Goal: Task Accomplishment & Management: Manage account settings

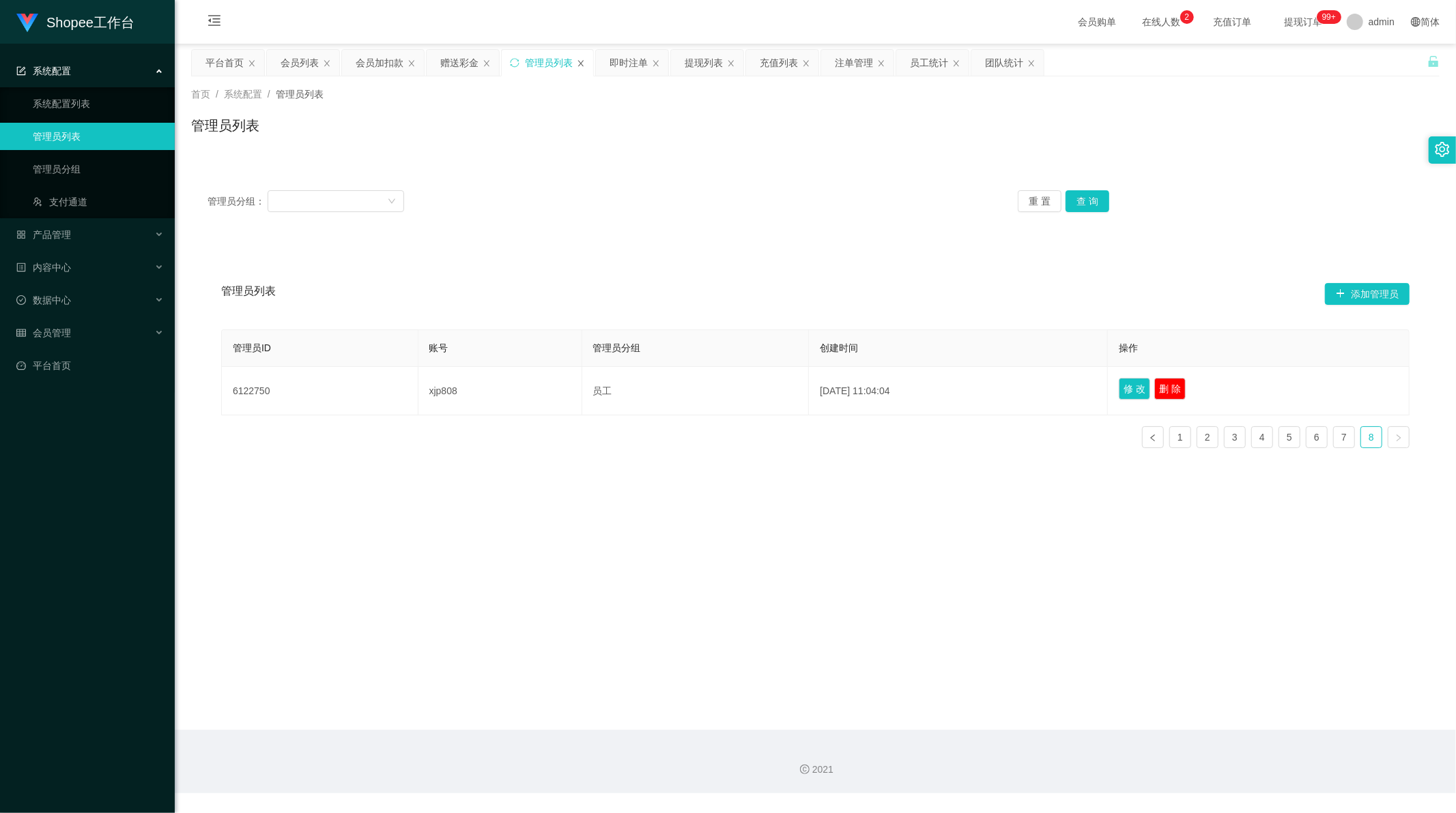
scroll to position [2, 0]
click at [386, 65] on div "会员加扣款" at bounding box center [379, 63] width 48 height 26
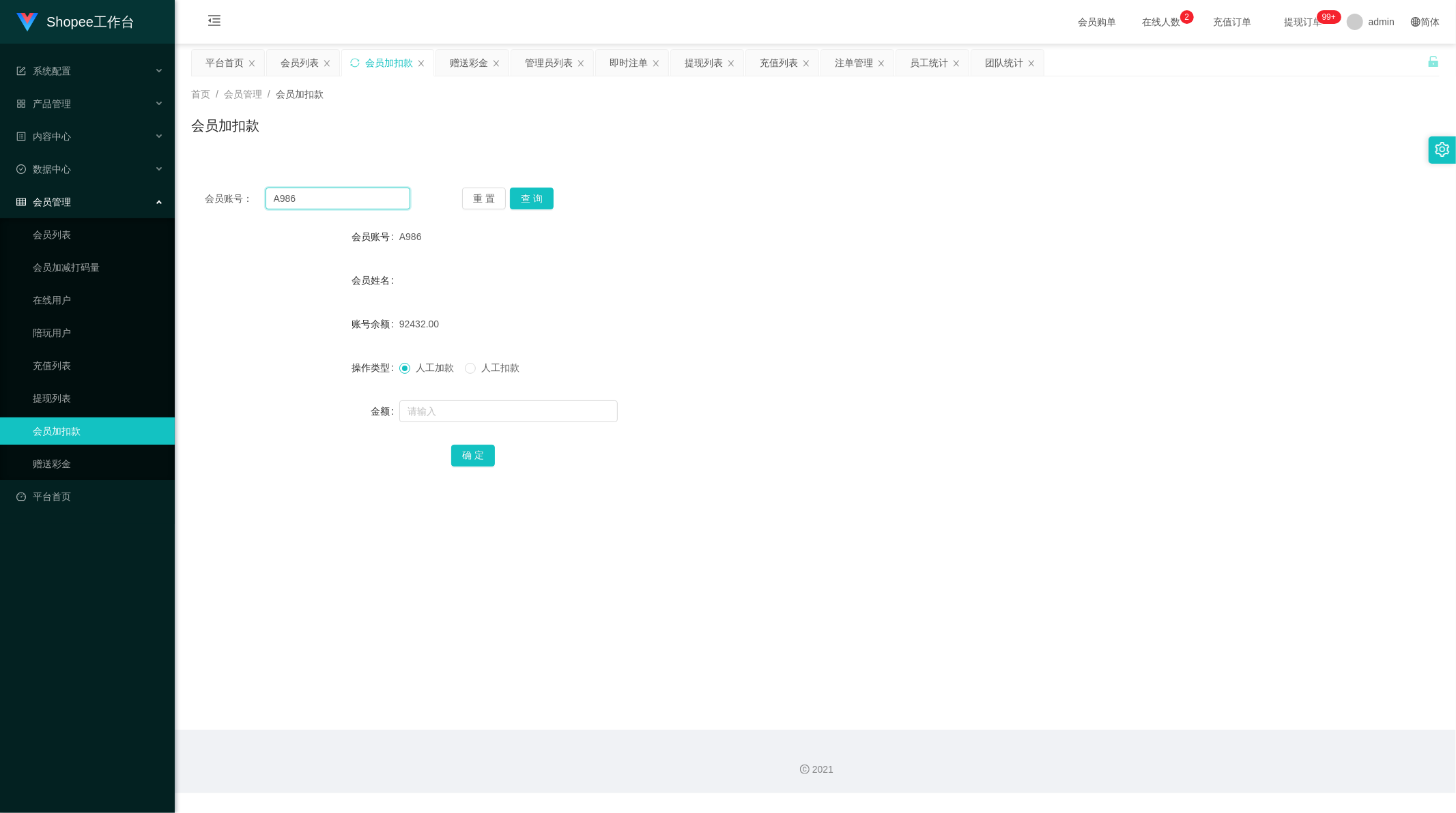
click at [324, 200] on input "A986" at bounding box center [338, 198] width 145 height 22
click at [523, 200] on button "查 询" at bounding box center [531, 198] width 44 height 22
click at [452, 415] on input "text" at bounding box center [509, 411] width 219 height 22
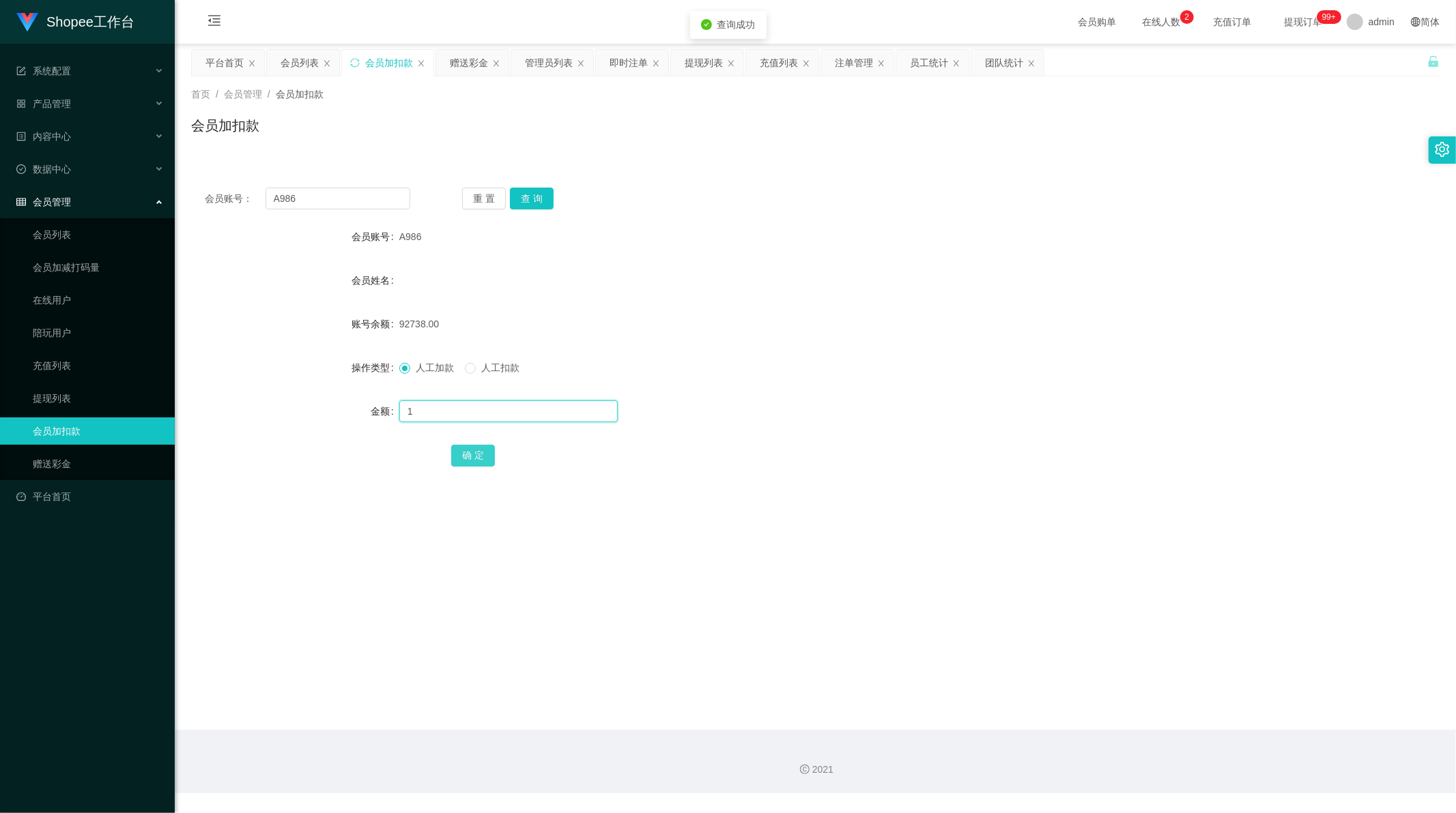
type input "1"
click at [473, 459] on button "确 定" at bounding box center [472, 455] width 44 height 22
click at [935, 69] on div "员工统计" at bounding box center [929, 63] width 38 height 26
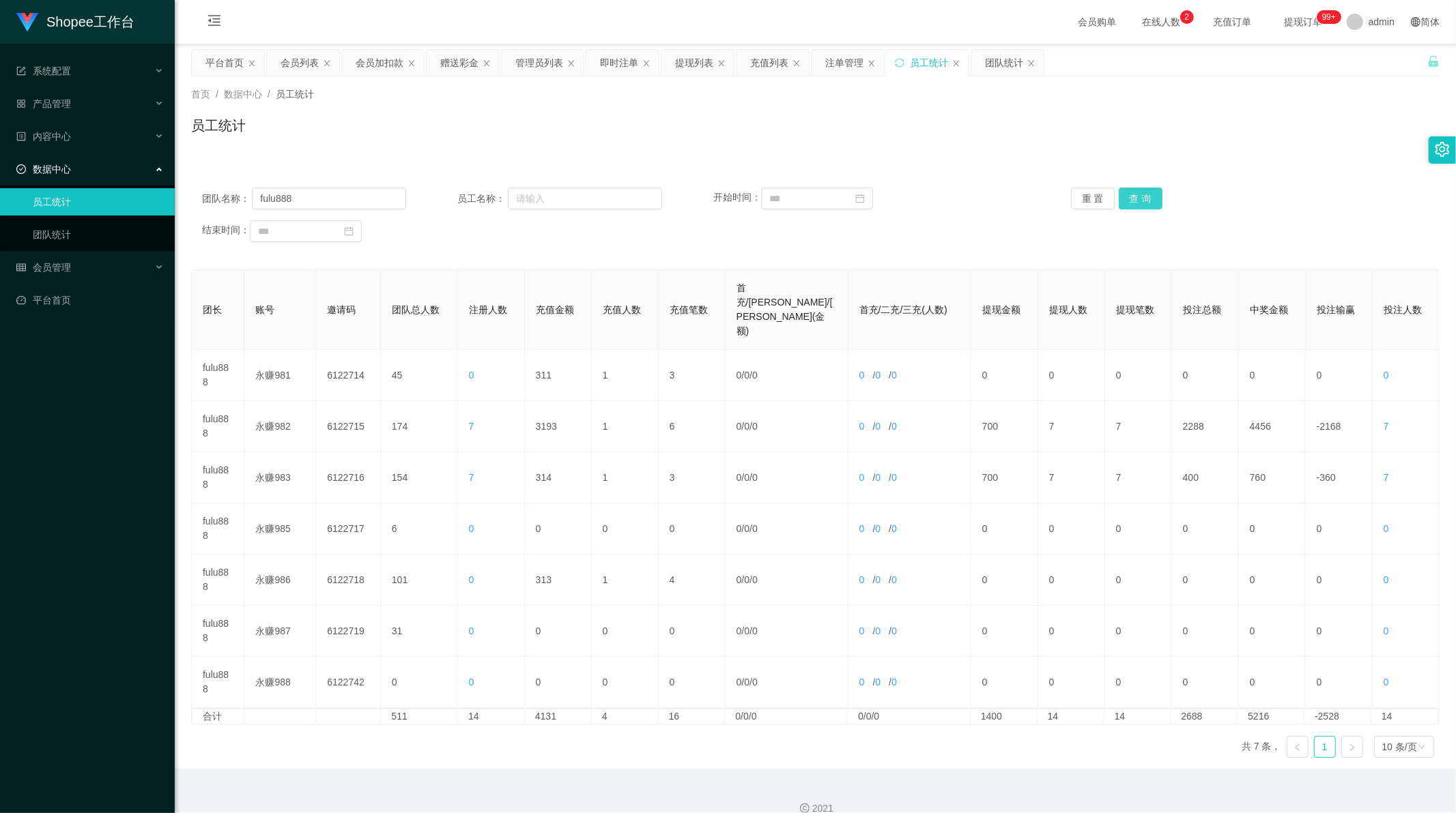
click at [1136, 194] on button "查 询" at bounding box center [1140, 198] width 44 height 22
drag, startPoint x: 1136, startPoint y: 194, endPoint x: 1087, endPoint y: 219, distance: 55.0
click at [1136, 194] on button "查 询" at bounding box center [1140, 198] width 44 height 22
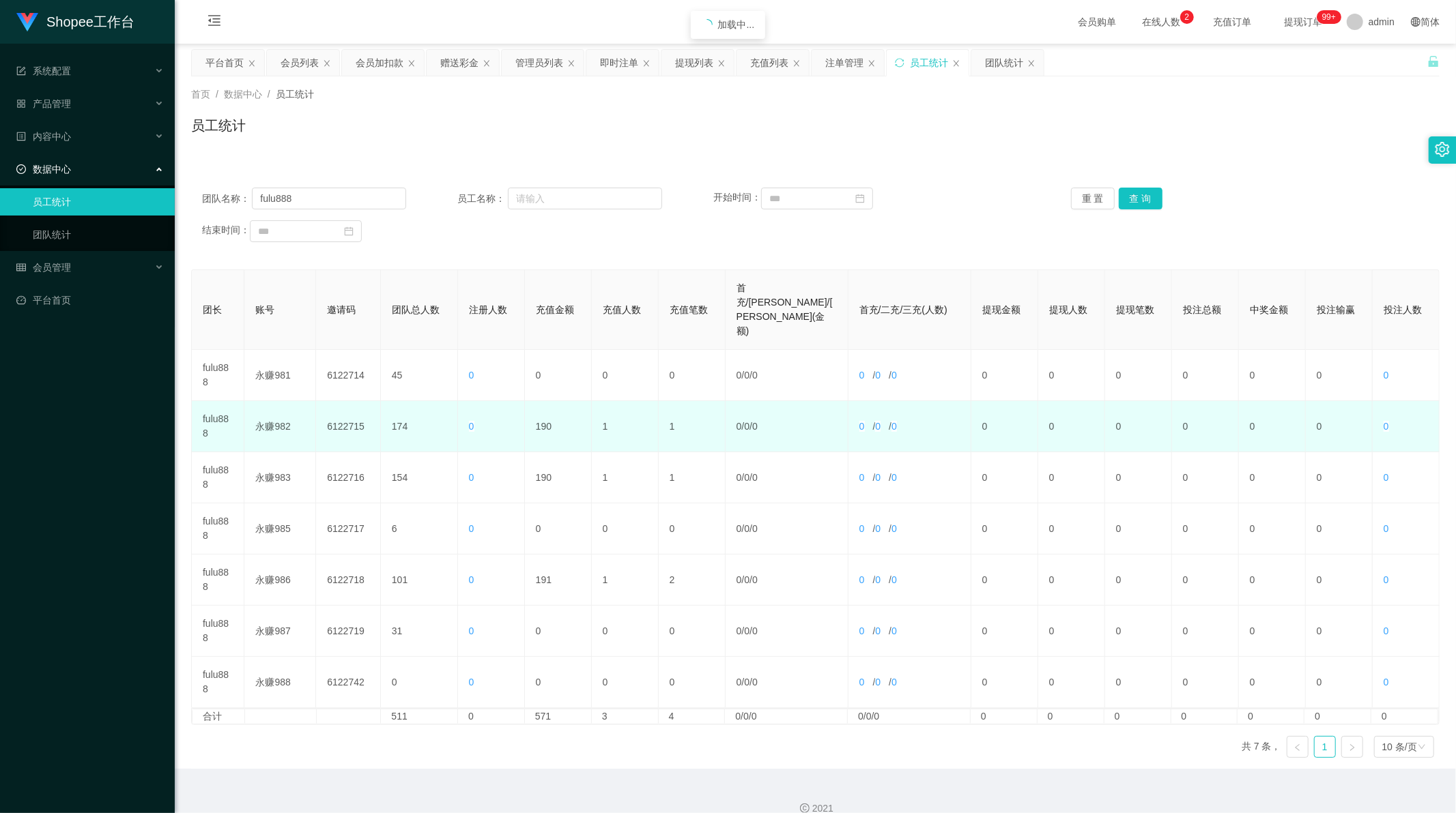
click at [547, 401] on td "190" at bounding box center [558, 426] width 67 height 51
click at [540, 401] on td "190" at bounding box center [558, 426] width 67 height 51
copy td "190"
click at [540, 401] on td "190" at bounding box center [558, 426] width 67 height 51
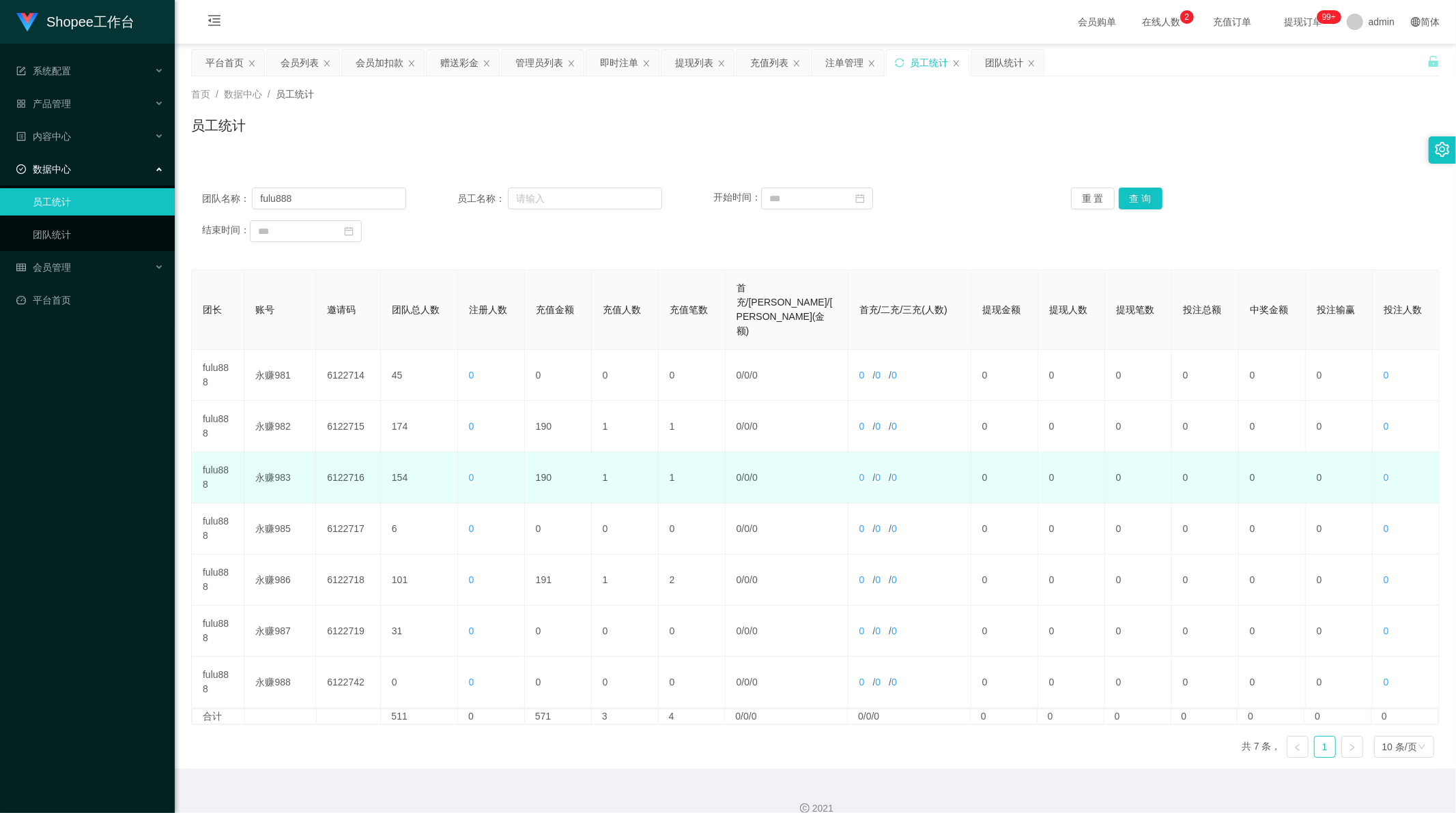
click at [543, 453] on td "190" at bounding box center [558, 477] width 67 height 51
copy td "190"
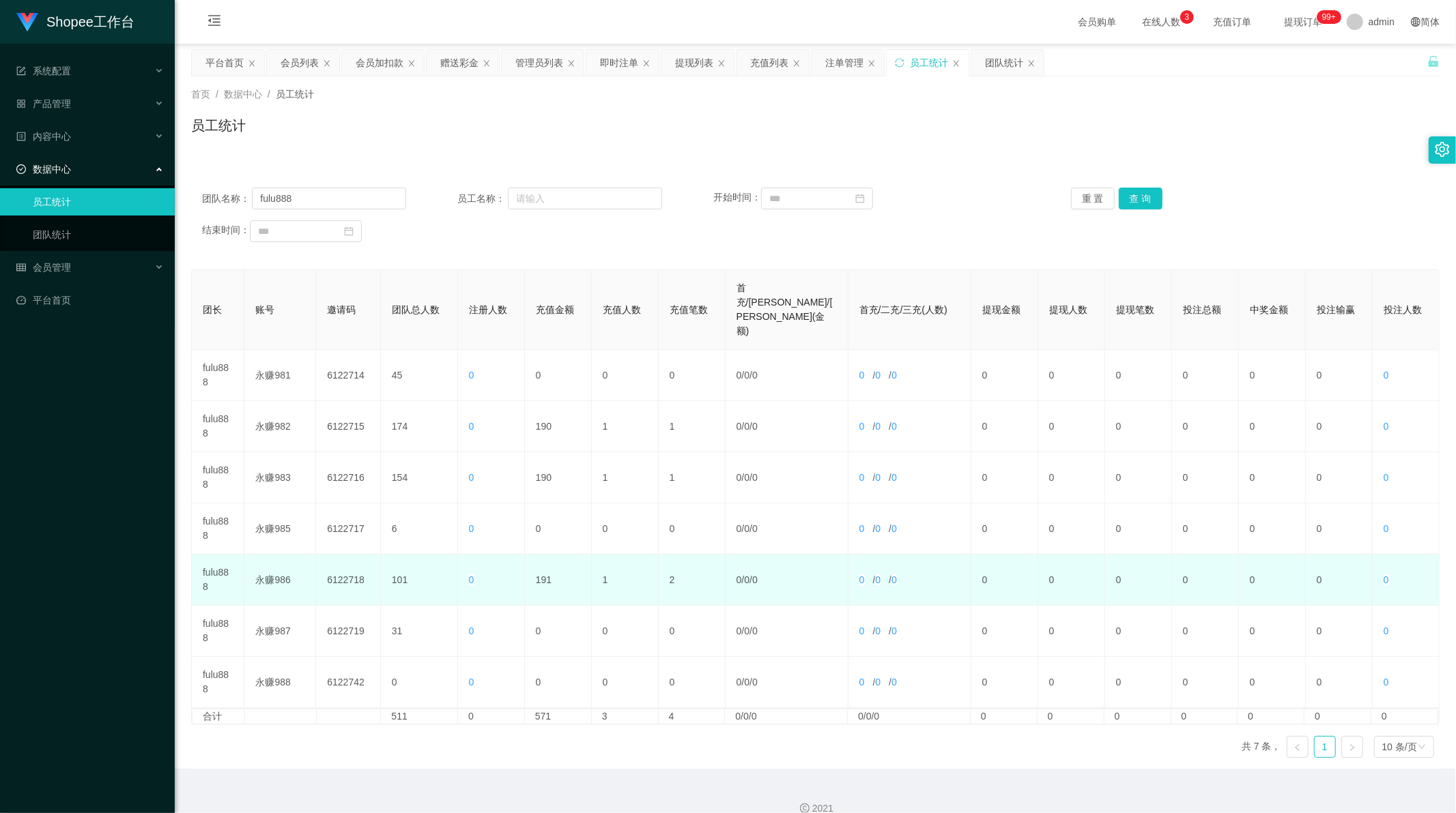
click at [541, 555] on td "191" at bounding box center [558, 580] width 67 height 51
copy td "191"
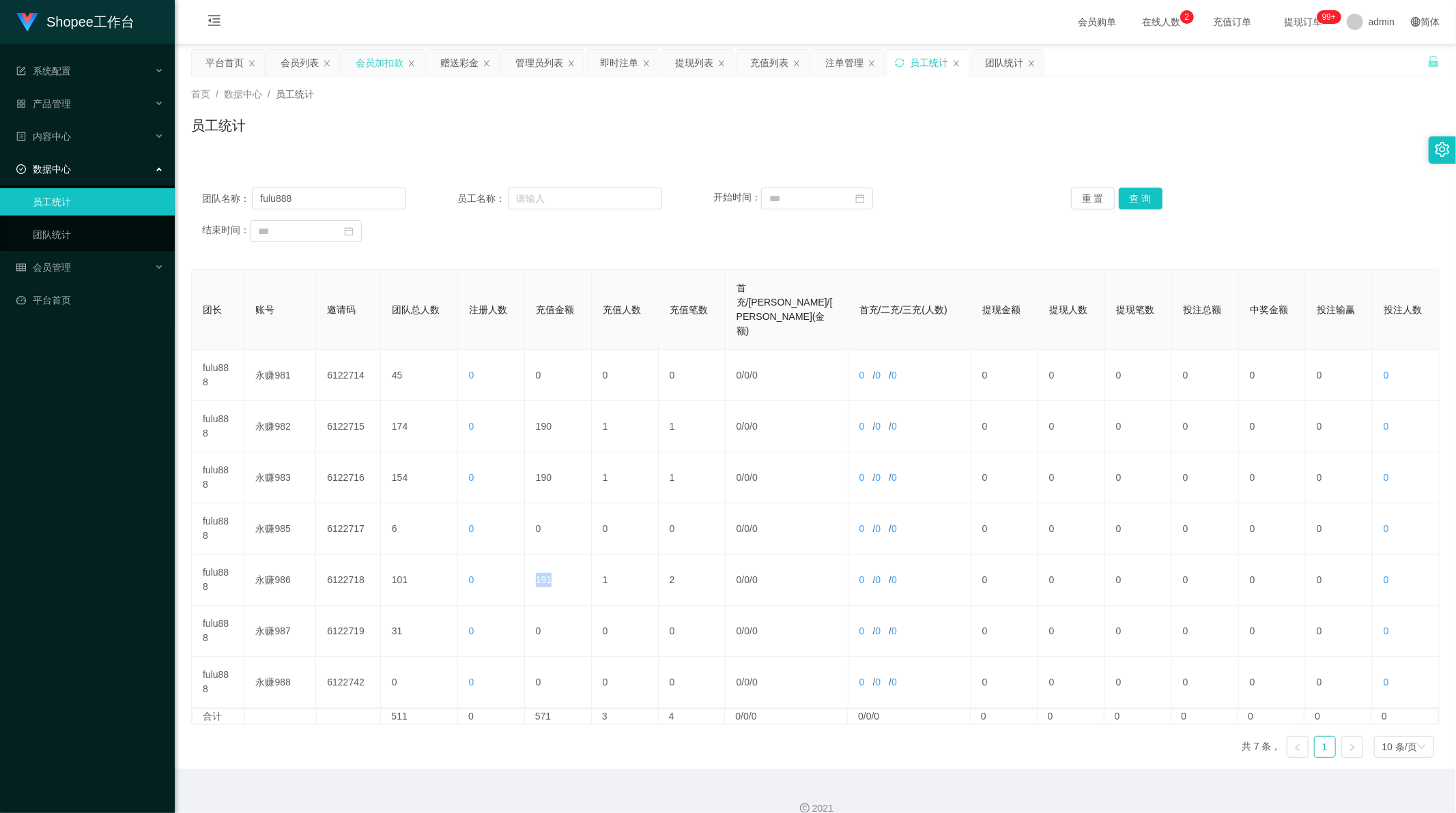
click at [369, 70] on div "会员加扣款" at bounding box center [379, 63] width 48 height 26
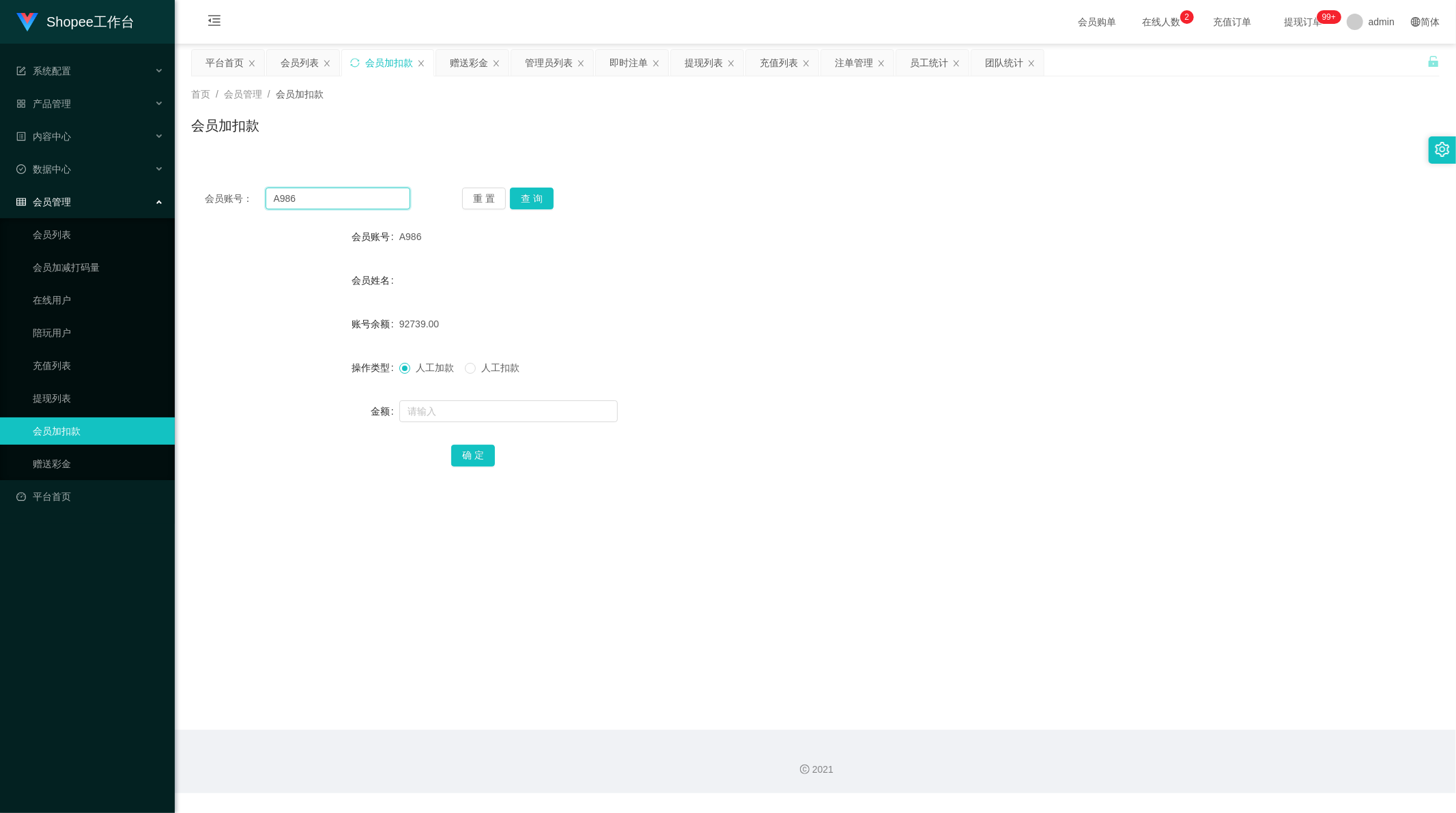
click at [331, 200] on input "A986" at bounding box center [338, 198] width 145 height 22
paste input "060"
type input "060"
click at [526, 196] on button "查 询" at bounding box center [531, 198] width 44 height 22
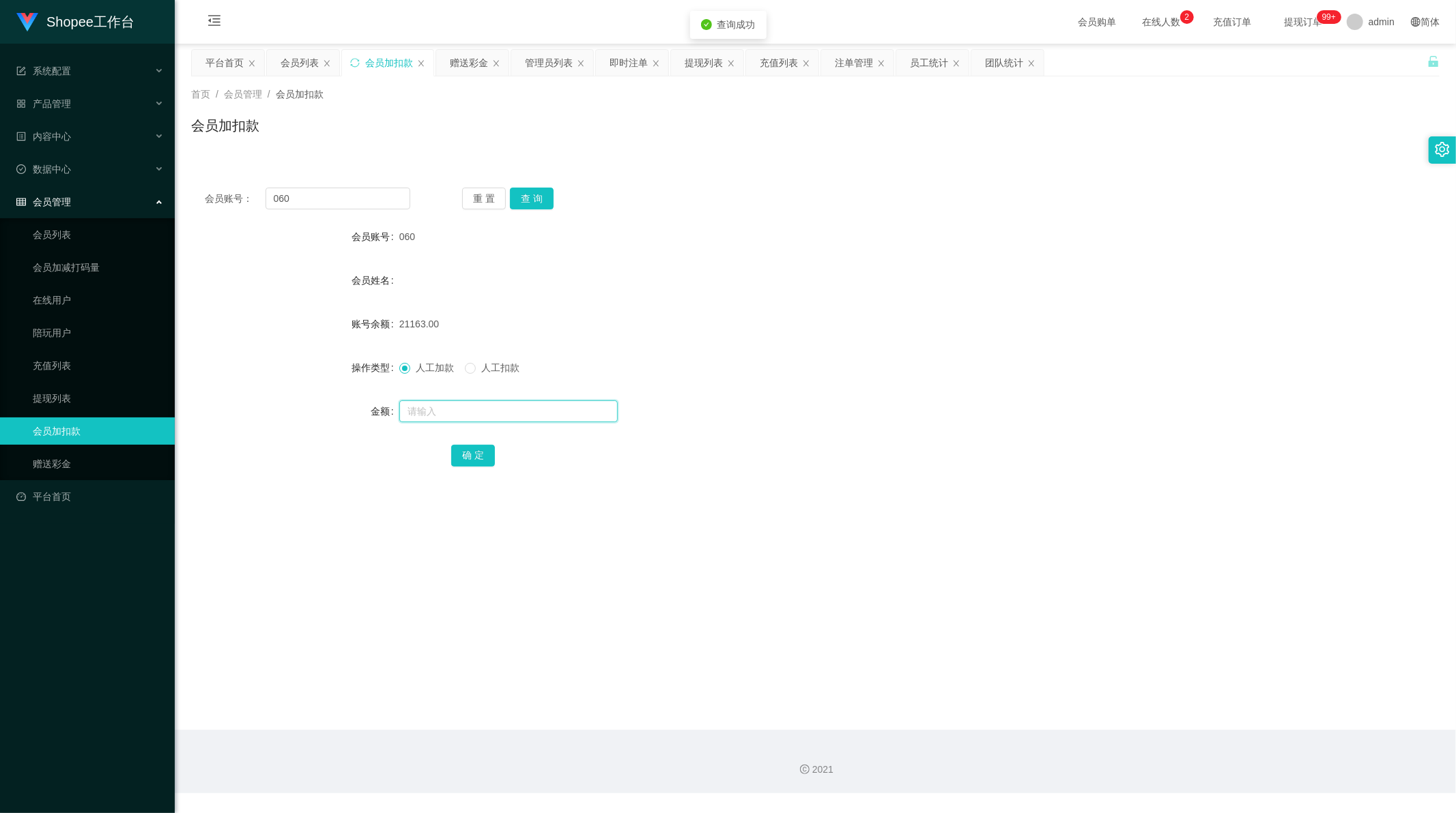
click at [430, 414] on input "text" at bounding box center [509, 411] width 219 height 22
type input "1"
click at [476, 456] on button "确 定" at bounding box center [472, 455] width 44 height 22
click at [935, 57] on div "员工统计" at bounding box center [929, 63] width 38 height 26
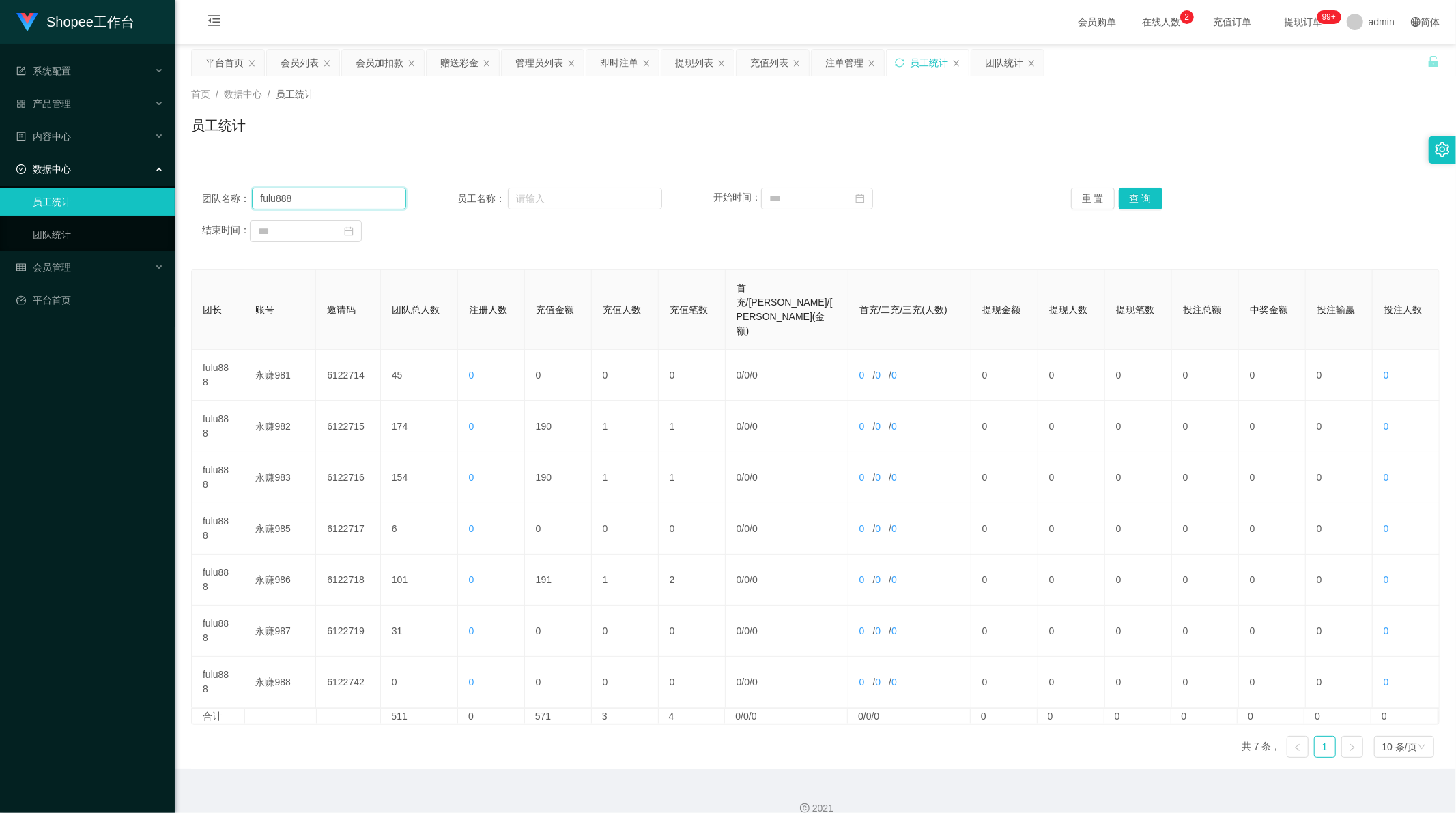
click at [303, 194] on input "fulu888" at bounding box center [329, 198] width 154 height 22
click at [1120, 200] on button "查 询" at bounding box center [1140, 198] width 44 height 22
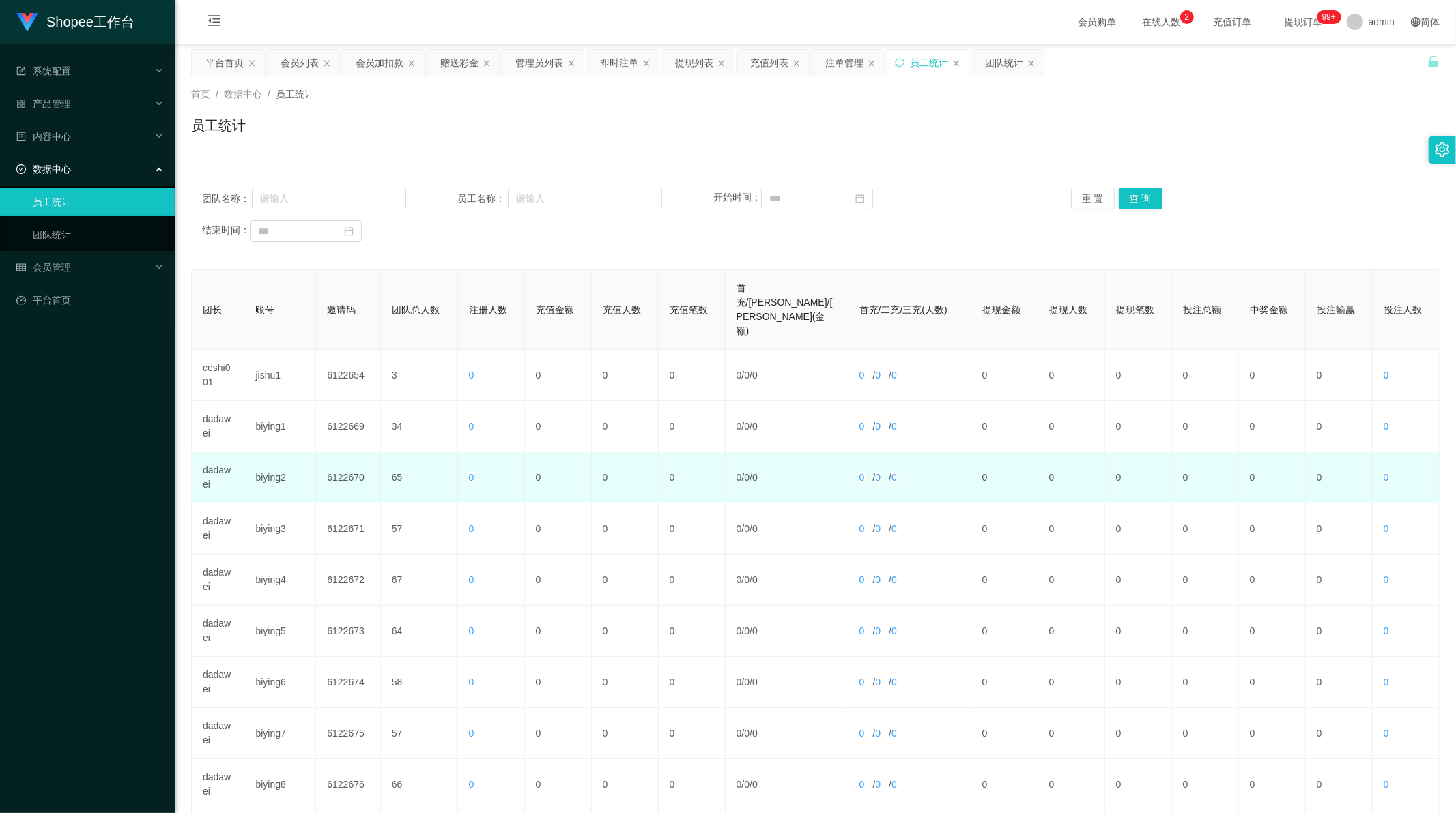
click at [216, 453] on td "dadawei" at bounding box center [218, 477] width 52 height 51
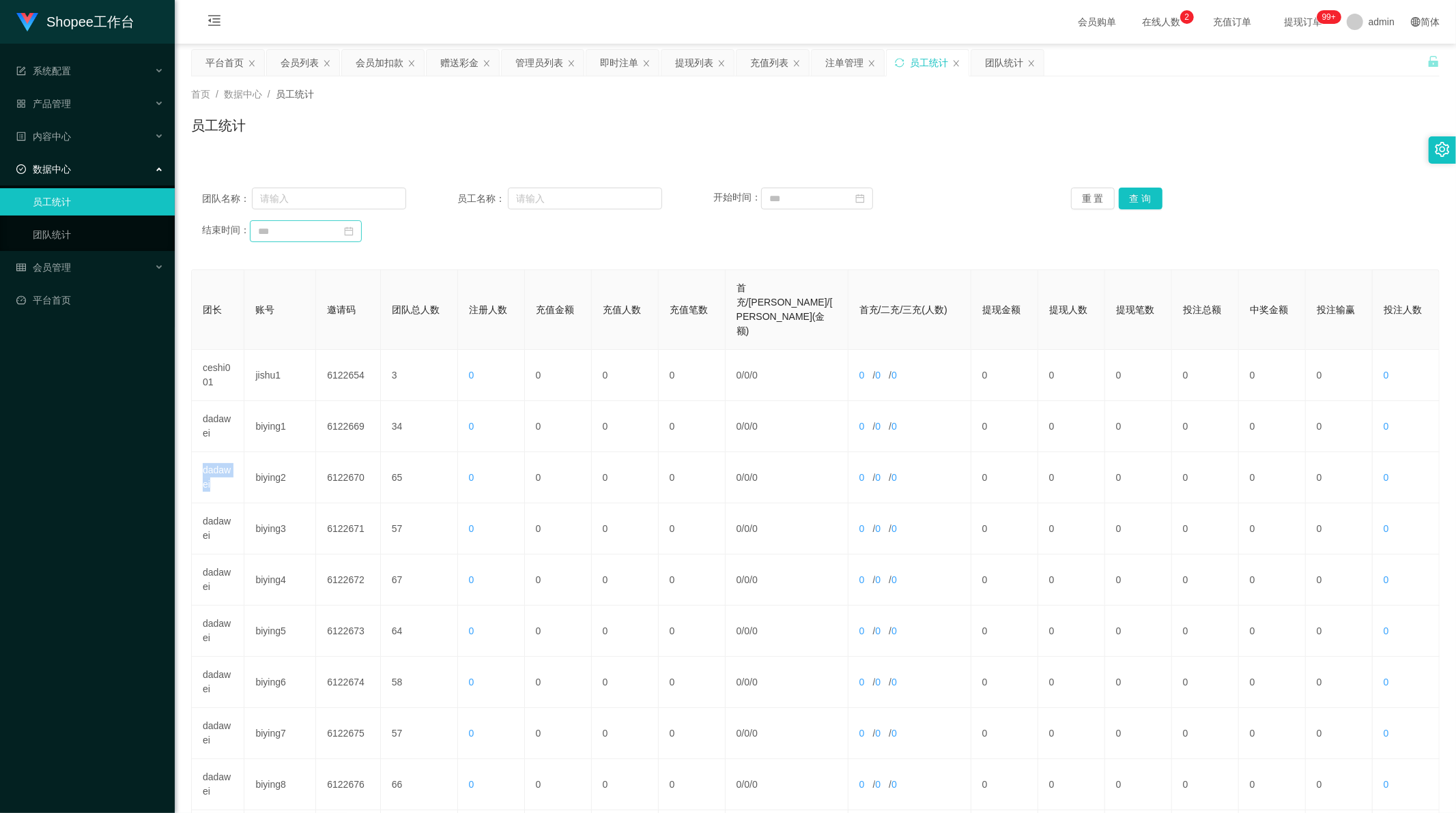
copy td "dadawei"
click at [323, 201] on input "text" at bounding box center [329, 198] width 154 height 22
paste input "dadawei"
type input "dadawei"
click at [1127, 200] on button "查 询" at bounding box center [1140, 198] width 44 height 22
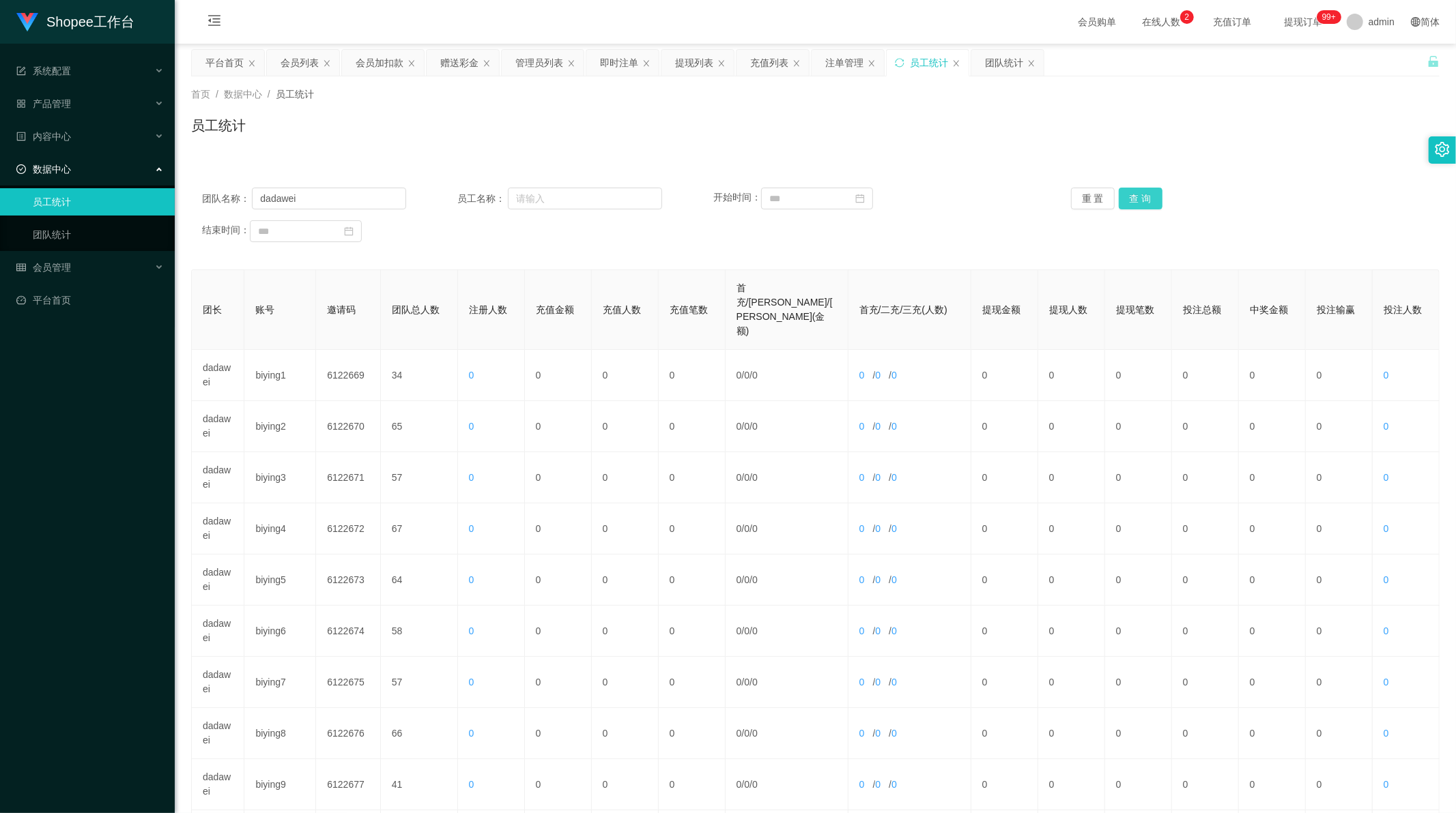
click at [1127, 200] on button "查 询" at bounding box center [1140, 198] width 44 height 22
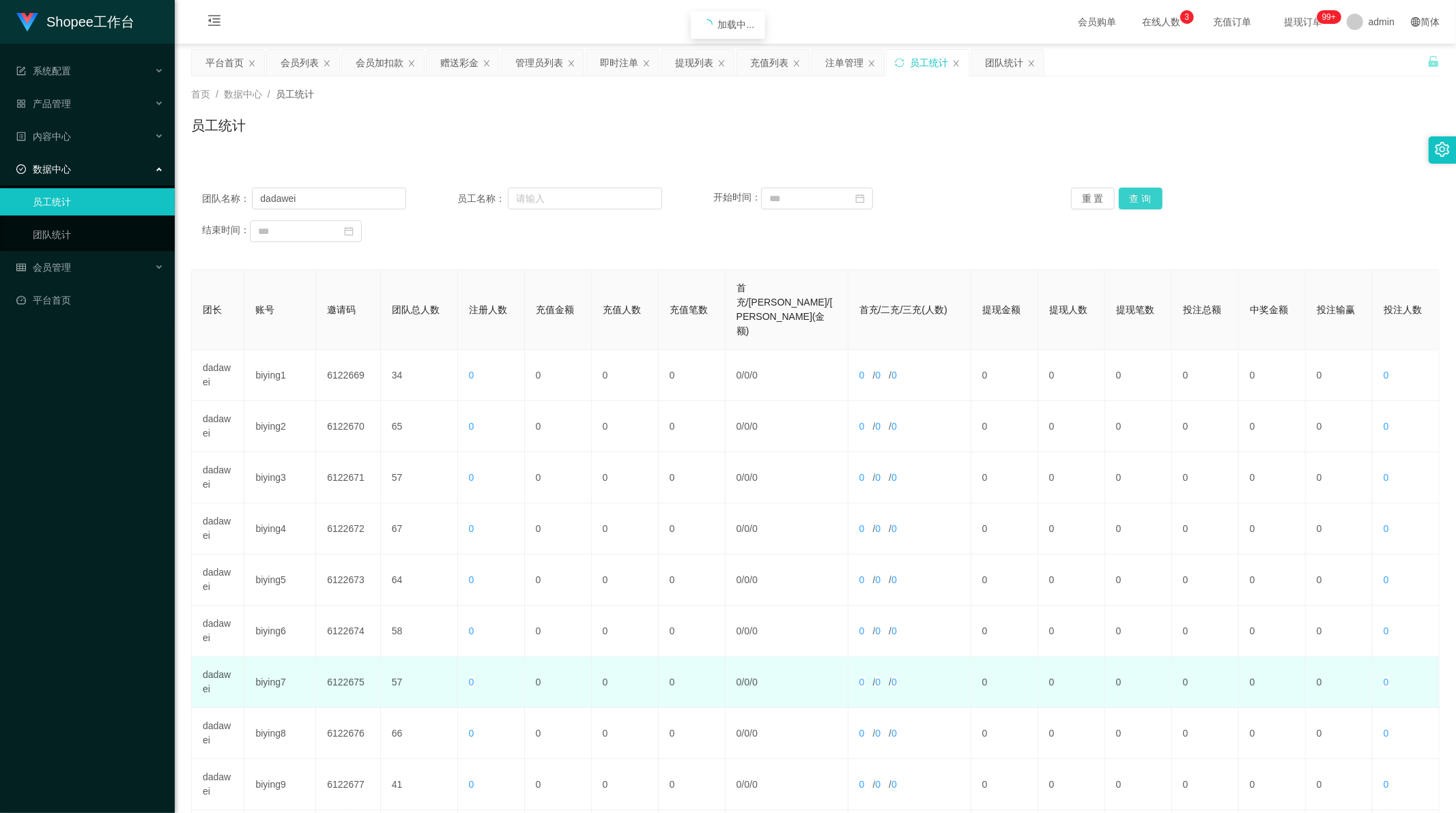
scroll to position [130, 0]
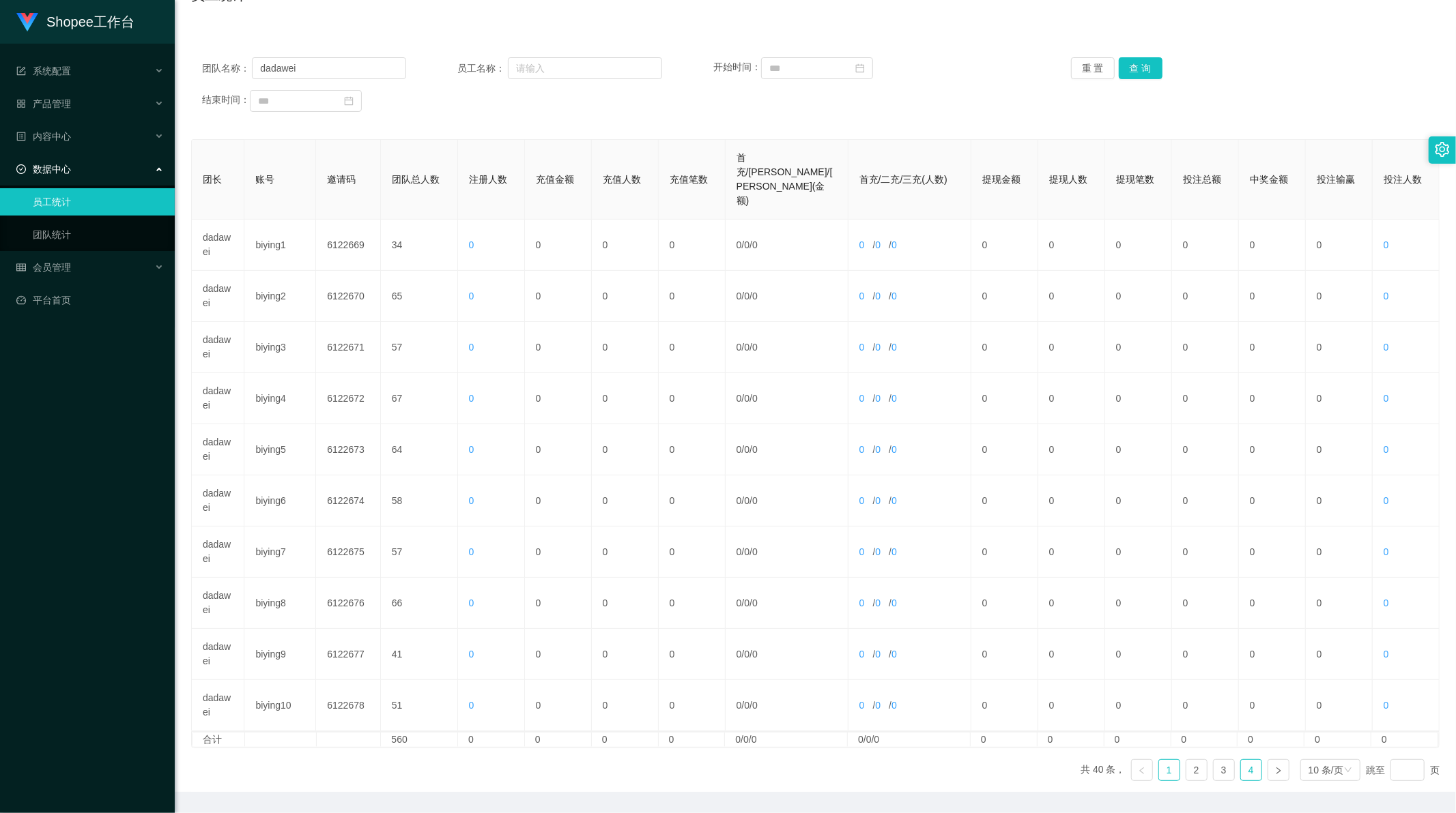
click at [1241, 760] on link "4" at bounding box center [1251, 770] width 21 height 21
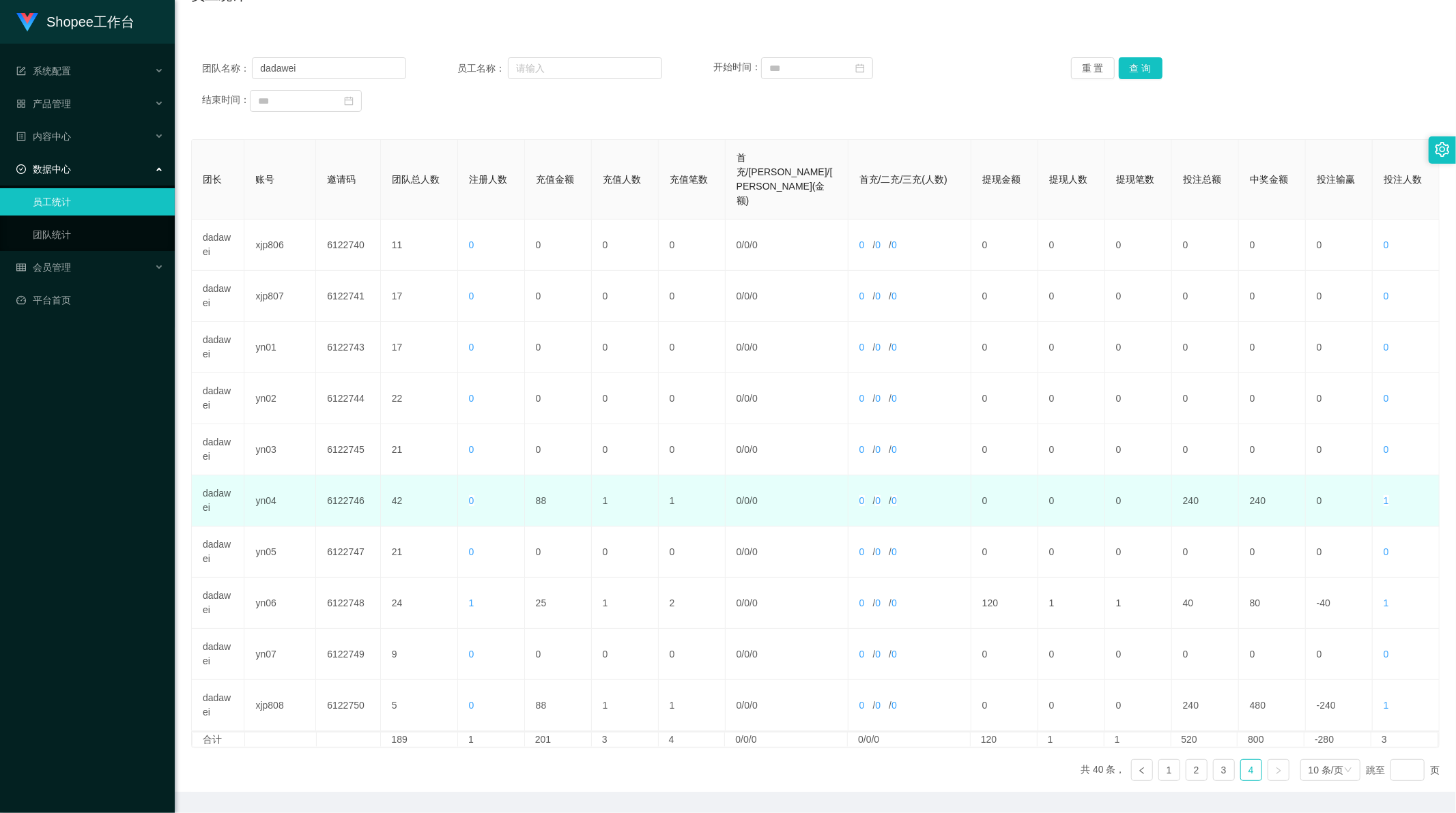
click at [540, 476] on td "88" at bounding box center [558, 501] width 67 height 51
copy td "88"
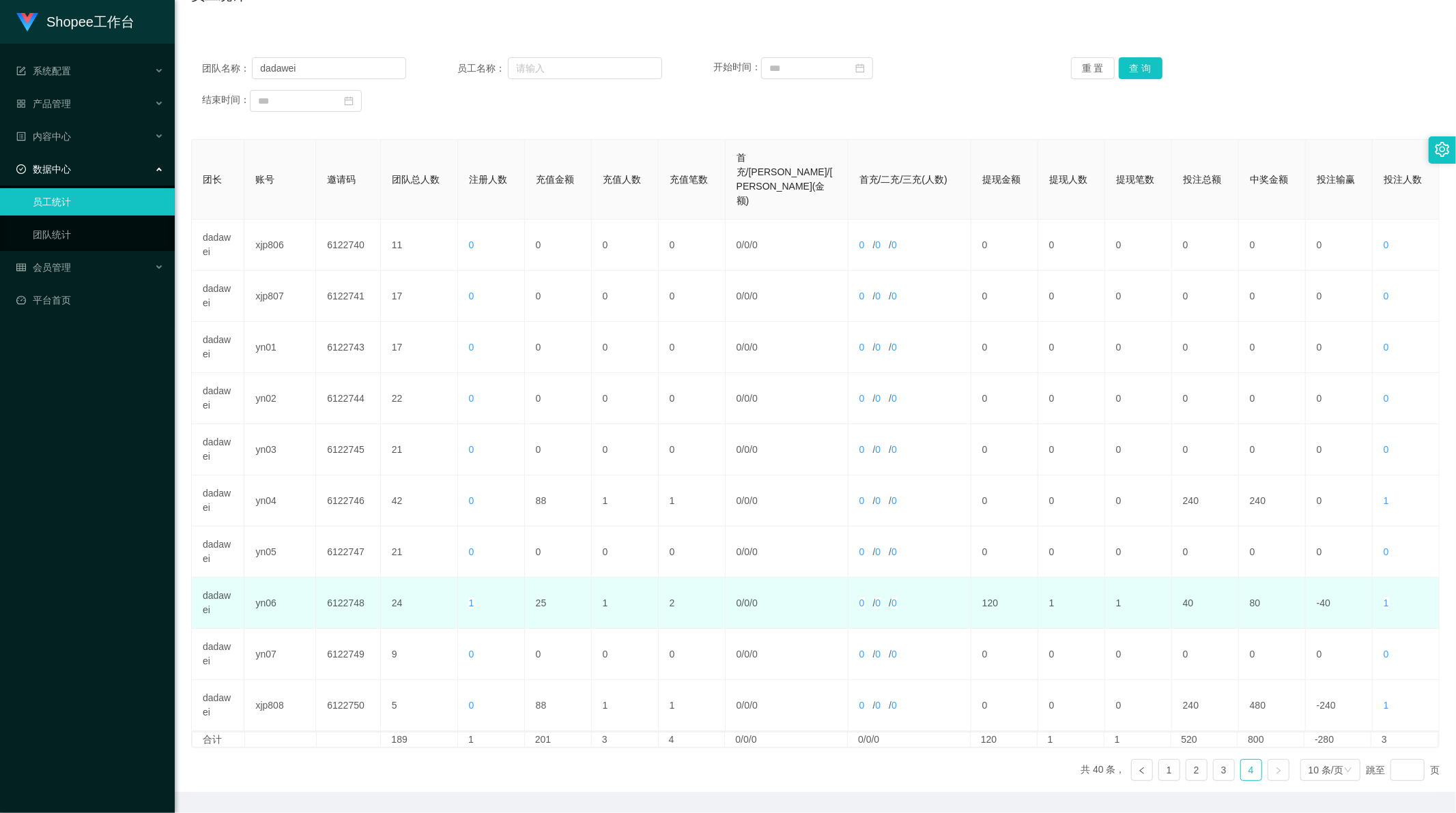
click at [534, 578] on td "25" at bounding box center [558, 603] width 67 height 51
copy td "25"
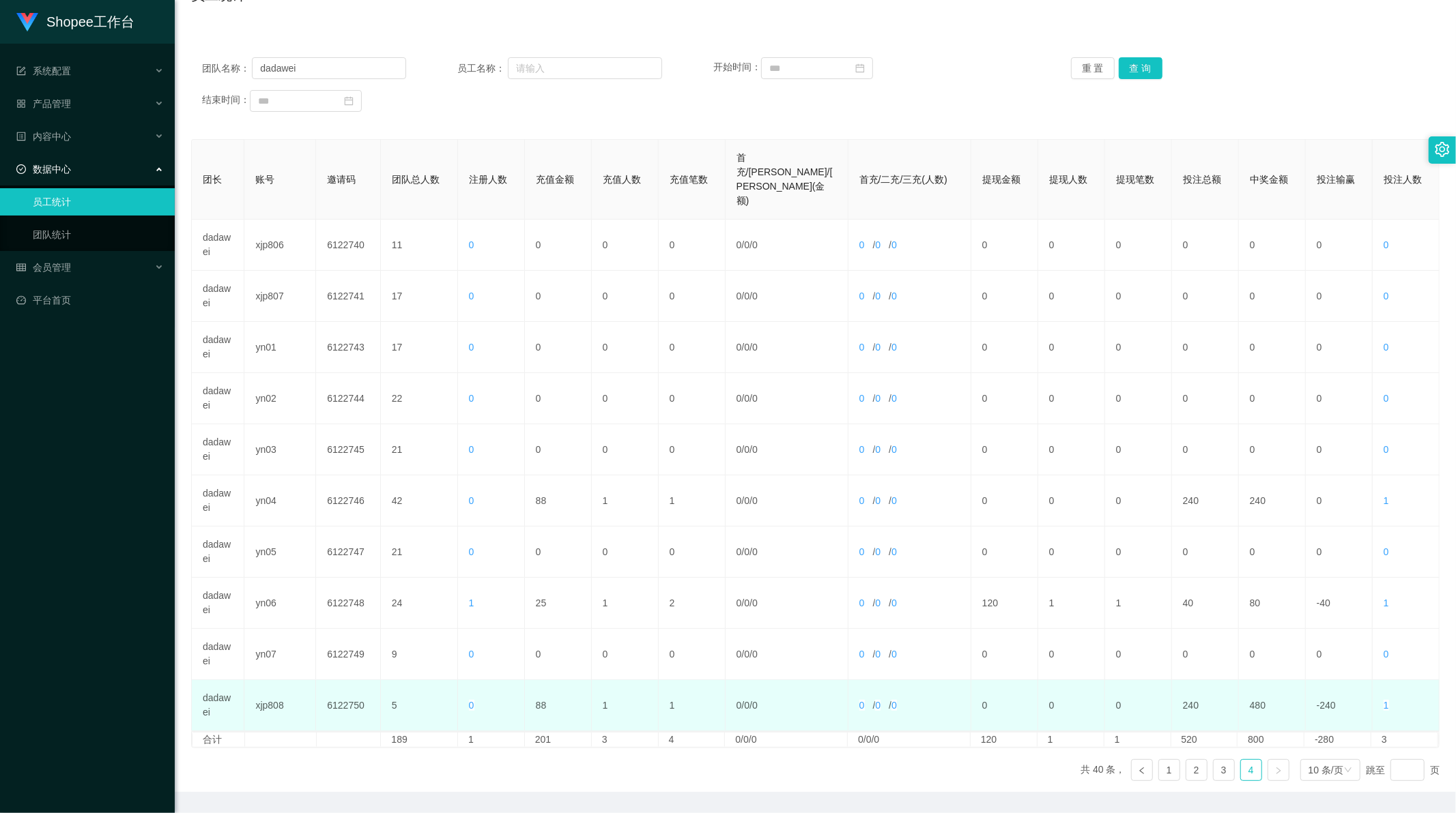
click at [538, 681] on td "88" at bounding box center [558, 705] width 67 height 51
copy td "88"
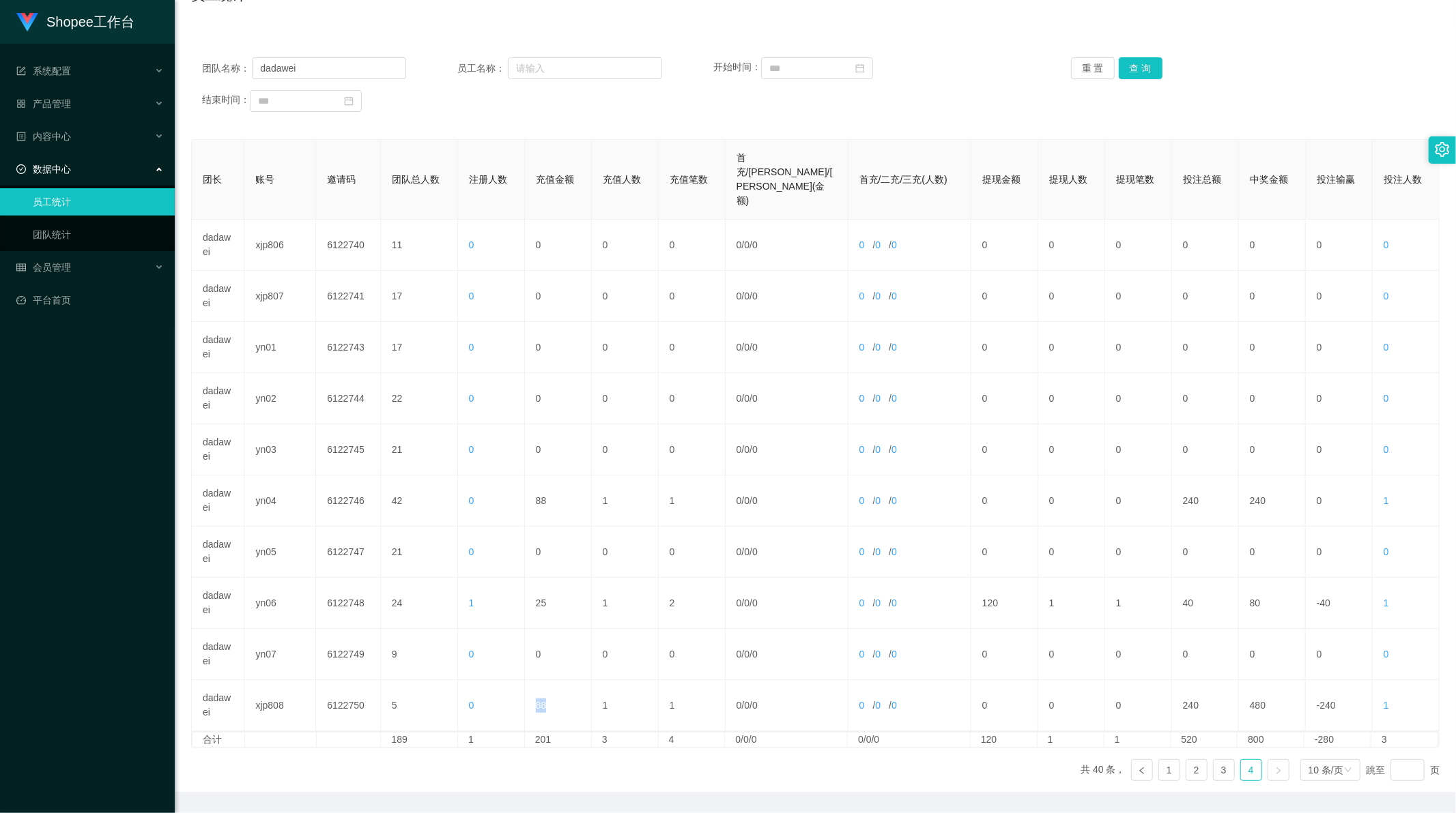
scroll to position [0, 0]
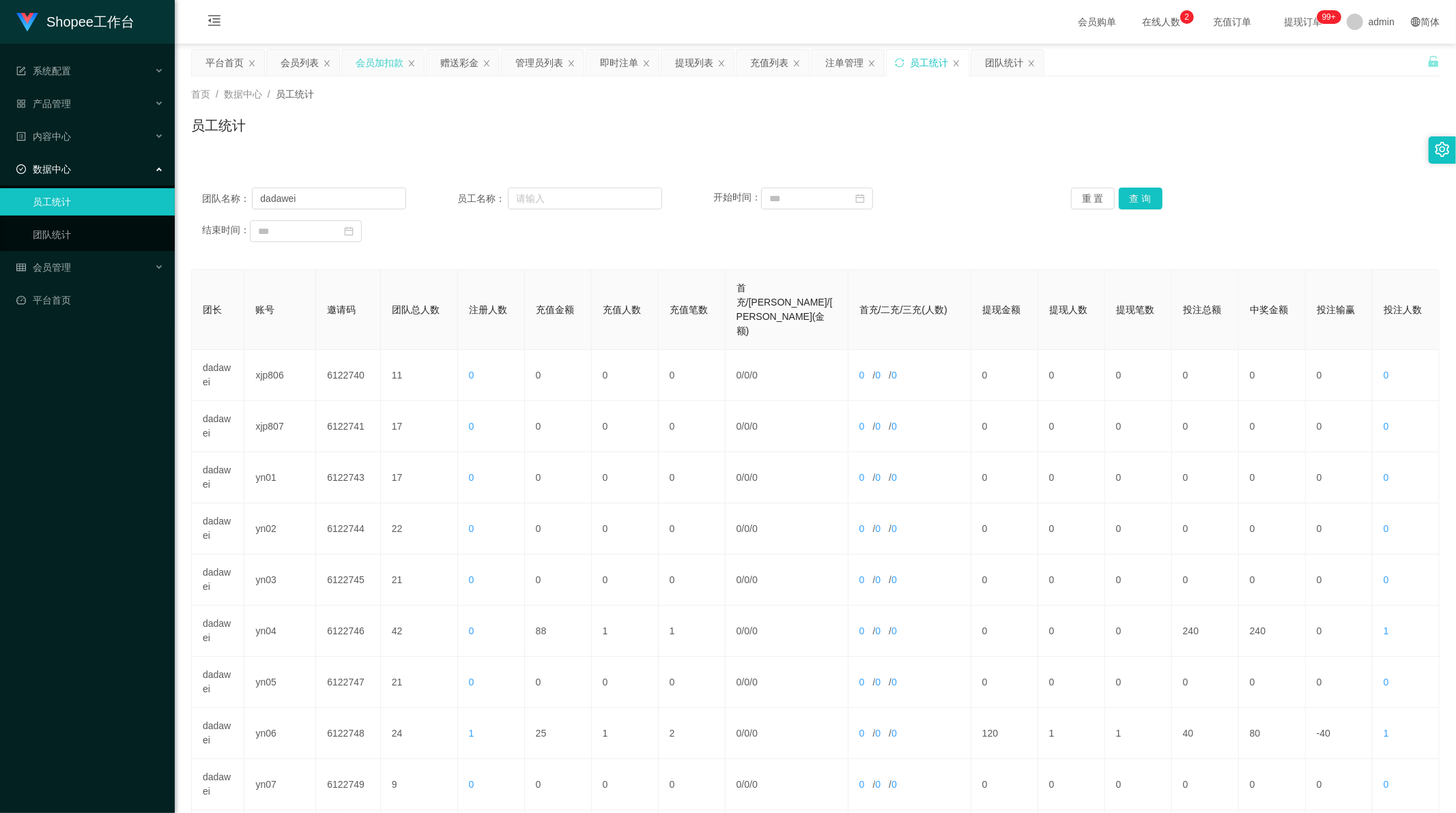
click at [378, 65] on div "会员加扣款" at bounding box center [379, 63] width 48 height 26
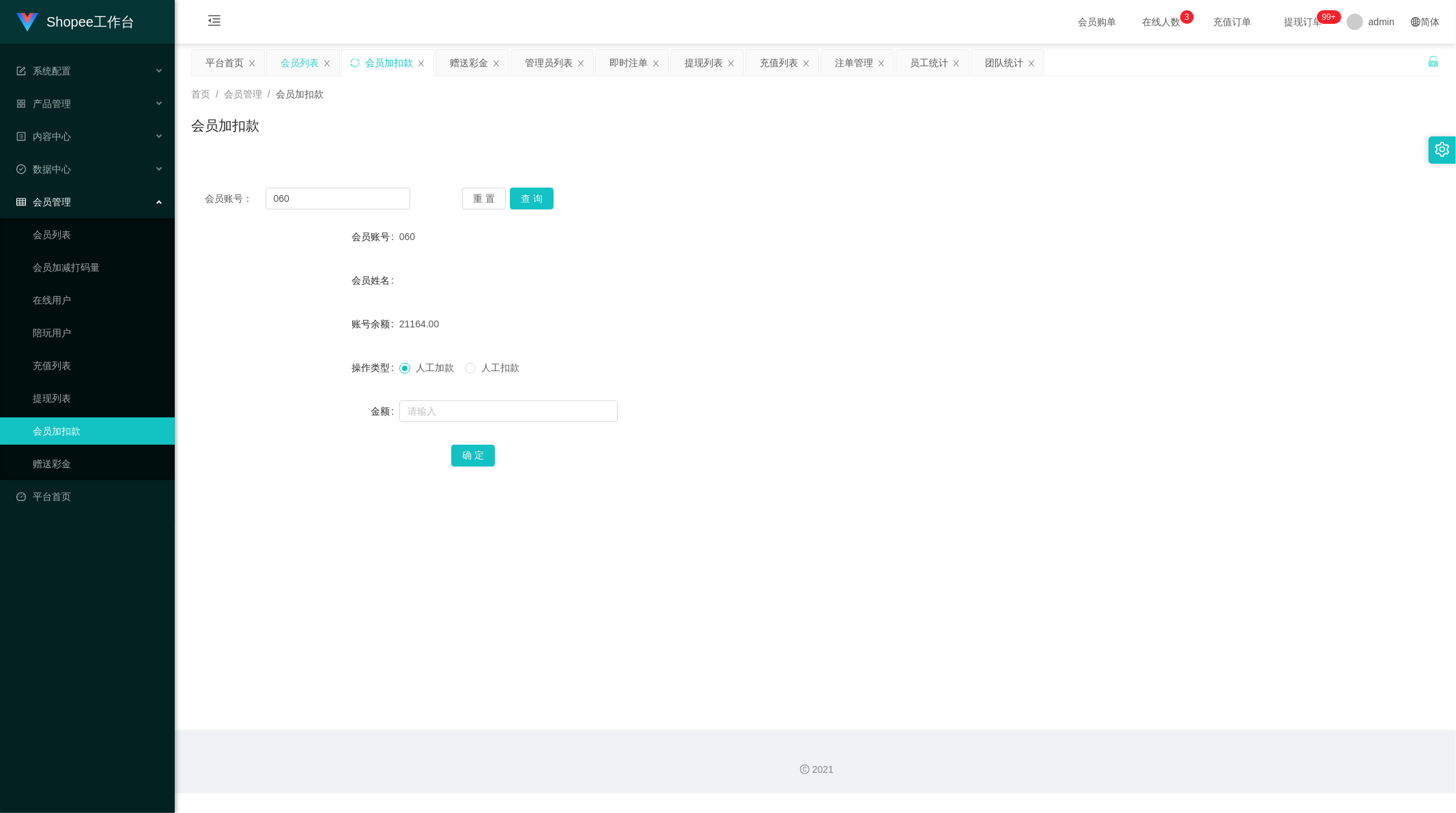
click at [305, 60] on div "会员列表" at bounding box center [299, 63] width 38 height 26
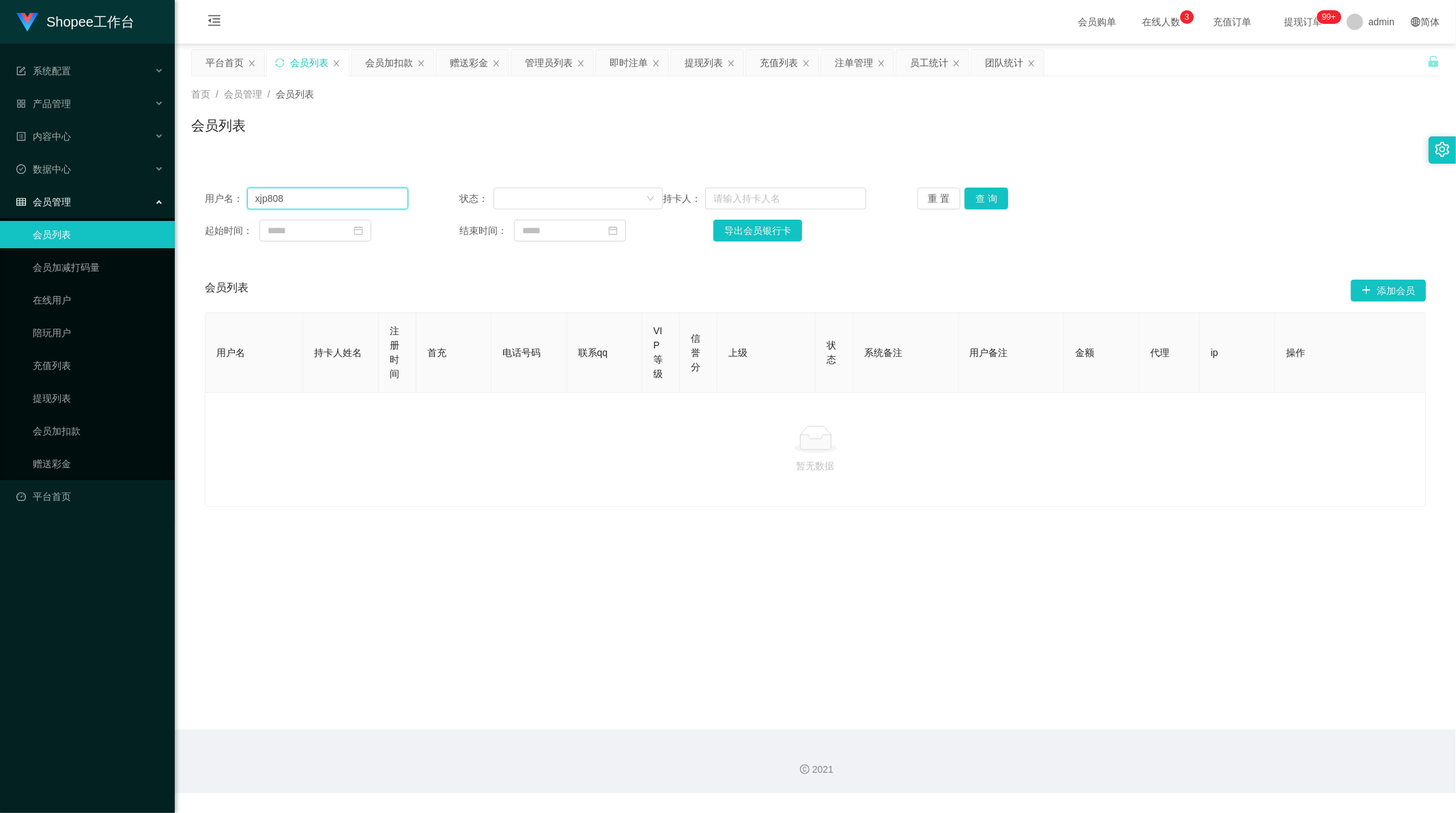
click at [318, 199] on input "xjp808" at bounding box center [327, 198] width 161 height 22
paste input "6GZhen123"
type input "6GZhen123"
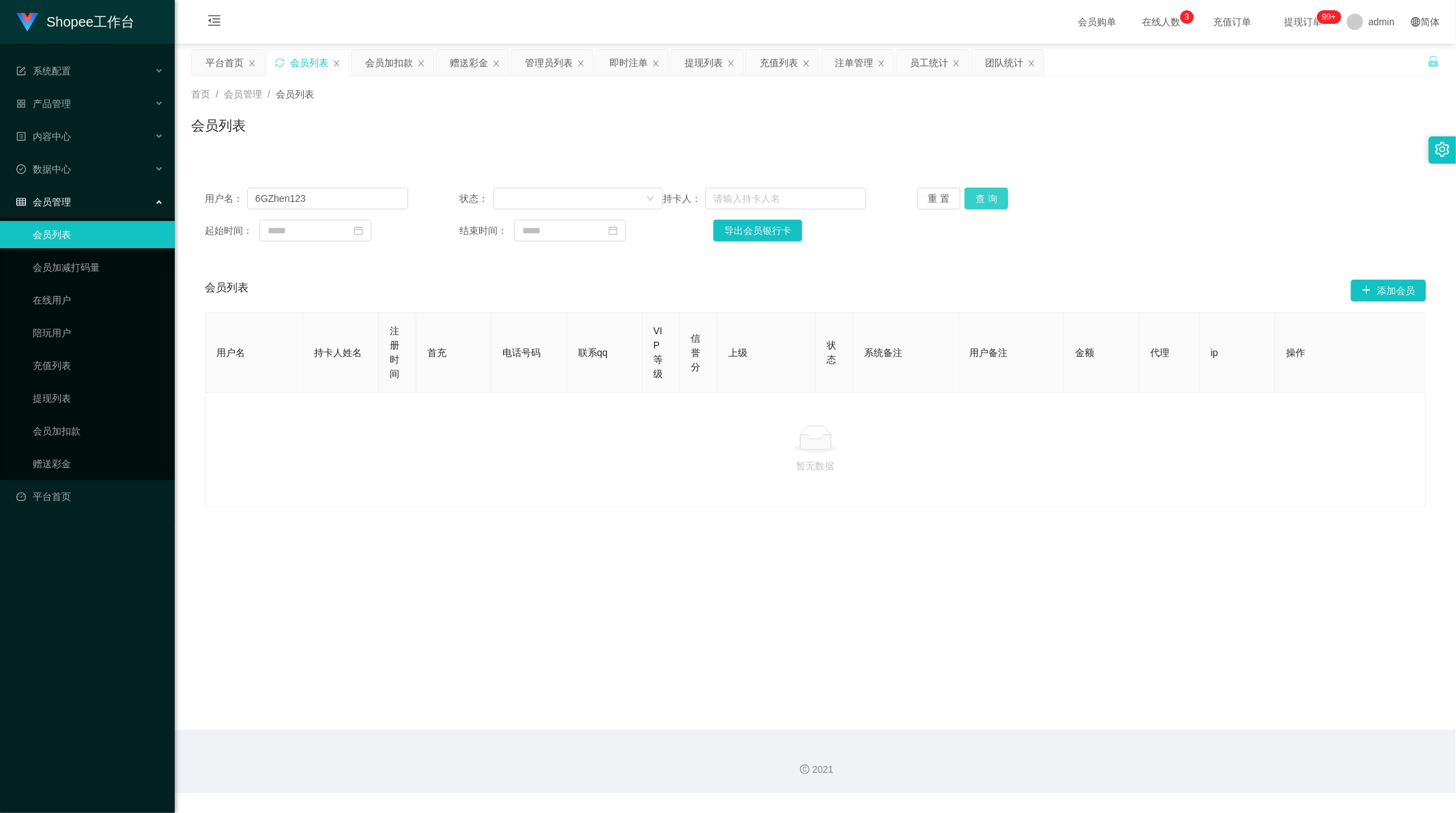
click at [981, 195] on button "查 询" at bounding box center [986, 198] width 44 height 22
